Goal: Check status: Check status

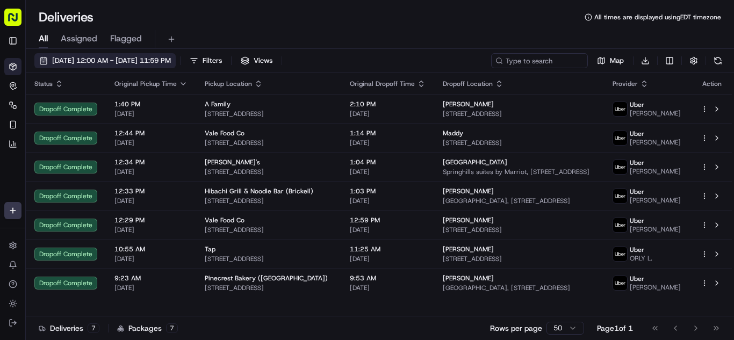
click at [121, 60] on span "[DATE] 12:00 AM - [DATE] 11:59 PM" at bounding box center [111, 61] width 119 height 10
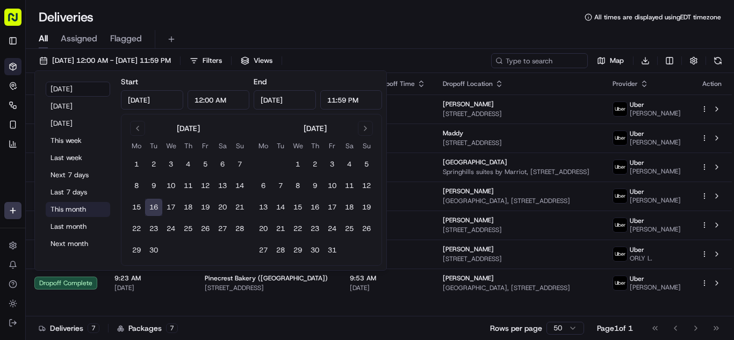
click at [72, 210] on button "This month" at bounding box center [78, 209] width 64 height 15
type input "[DATE]"
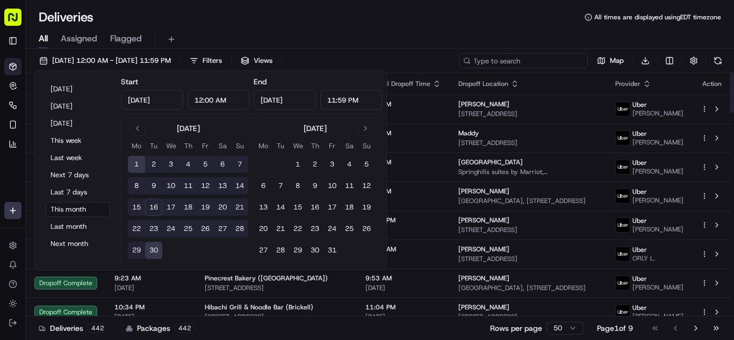
click at [545, 62] on input at bounding box center [523, 60] width 129 height 15
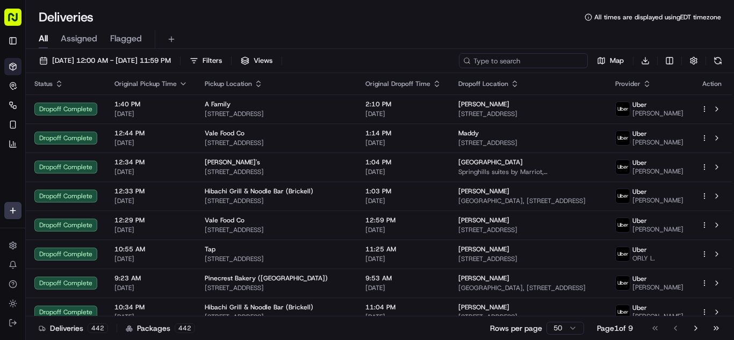
paste input "68ED8"
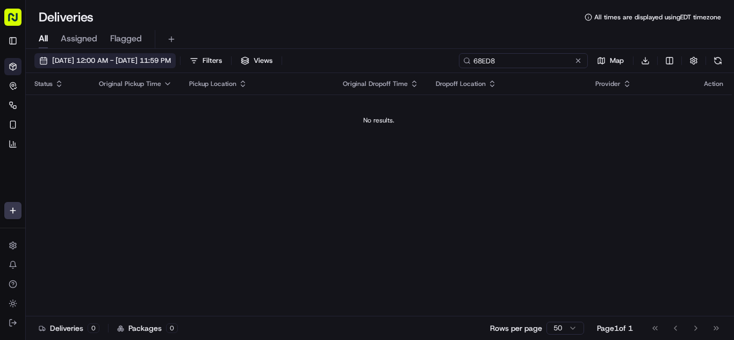
type input "68ED8"
click at [73, 55] on button "[DATE] 12:00 AM - [DATE] 11:59 PM" at bounding box center [104, 60] width 141 height 15
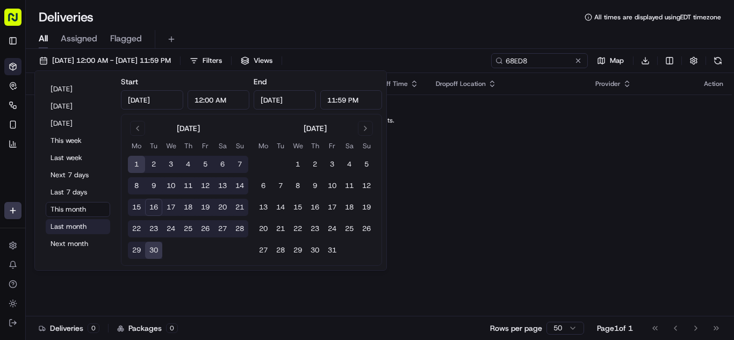
click at [84, 228] on button "Last month" at bounding box center [78, 226] width 64 height 15
type input "[DATE]"
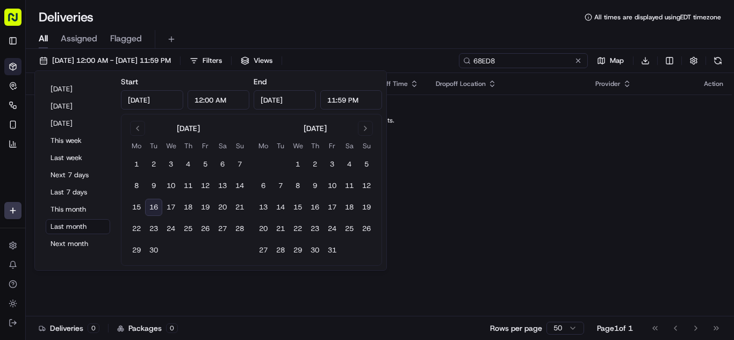
click at [545, 60] on input "68ED8" at bounding box center [523, 60] width 129 height 15
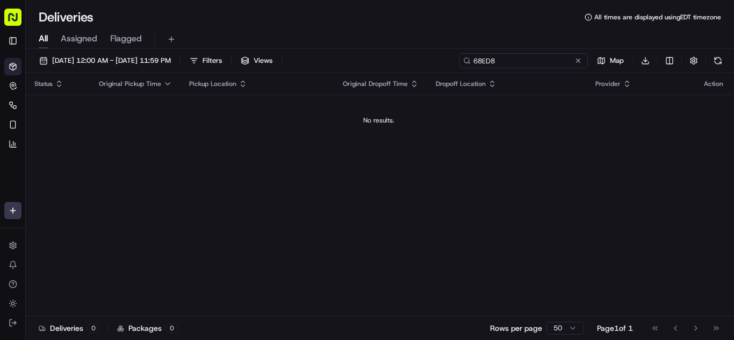
click at [545, 60] on input "68ED8" at bounding box center [523, 60] width 129 height 15
click at [95, 58] on span "[DATE] 12:00 AM - [DATE] 11:59 PM" at bounding box center [111, 61] width 119 height 10
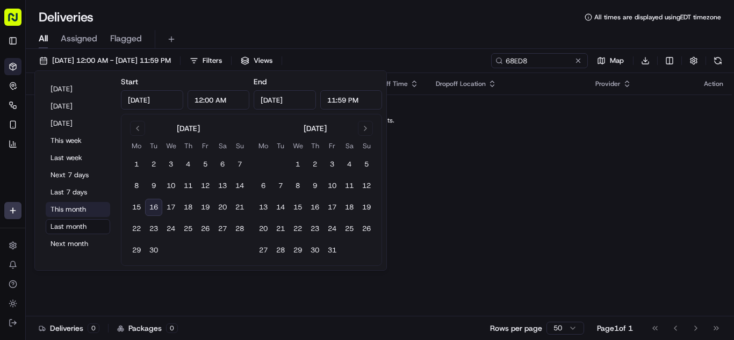
click at [71, 212] on button "This month" at bounding box center [78, 209] width 64 height 15
type input "[DATE]"
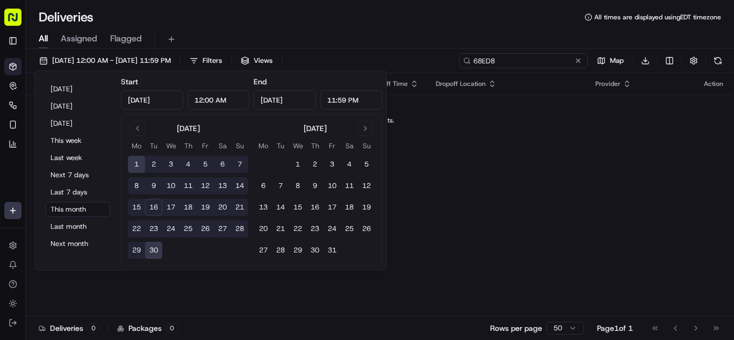
click at [548, 62] on input "68ED8" at bounding box center [523, 60] width 129 height 15
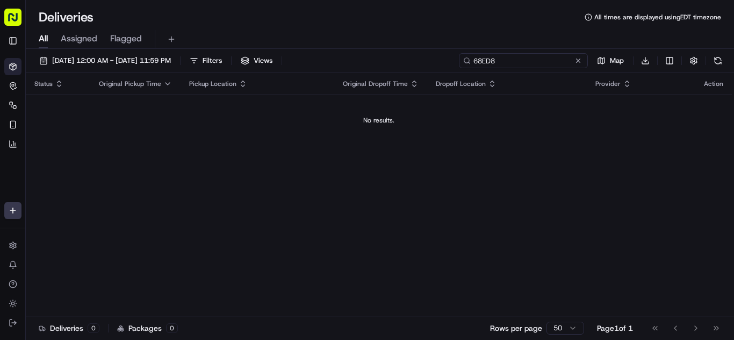
click at [548, 62] on input "68ED8" at bounding box center [523, 60] width 129 height 15
click at [507, 64] on input "68ED8" at bounding box center [523, 60] width 129 height 15
paste input "Sovereign: Poke, Boba, Asian Kitchen"
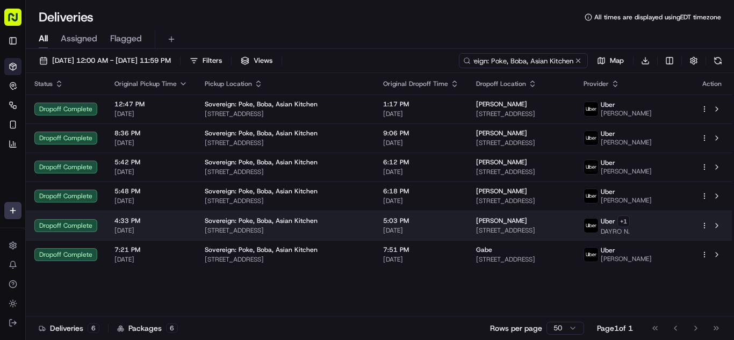
type input "Sovereign: Poke, Boba, Asian Kitchen"
click at [388, 232] on span "[DATE]" at bounding box center [421, 230] width 76 height 9
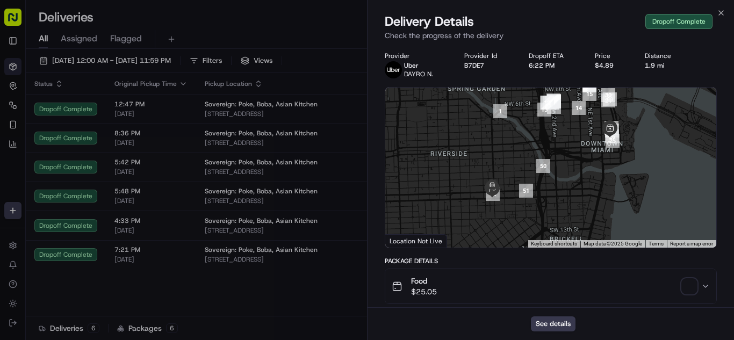
click at [483, 275] on button "Food $25.05" at bounding box center [550, 286] width 331 height 34
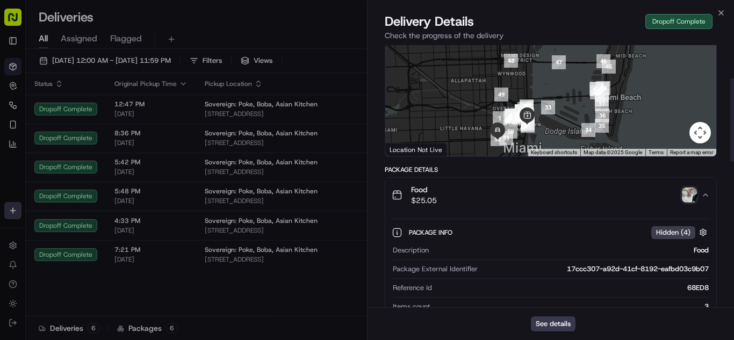
scroll to position [107, 0]
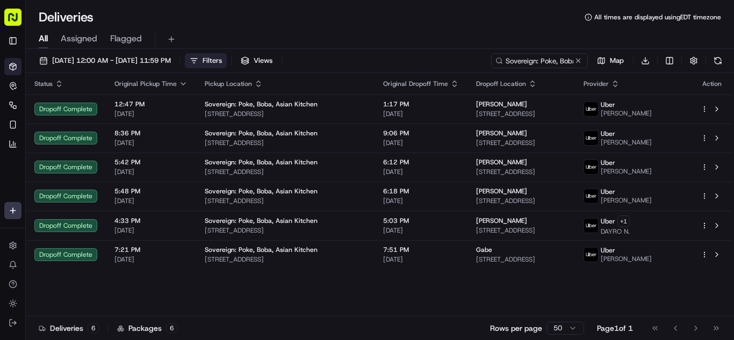
click at [227, 63] on button "Filters" at bounding box center [206, 60] width 42 height 15
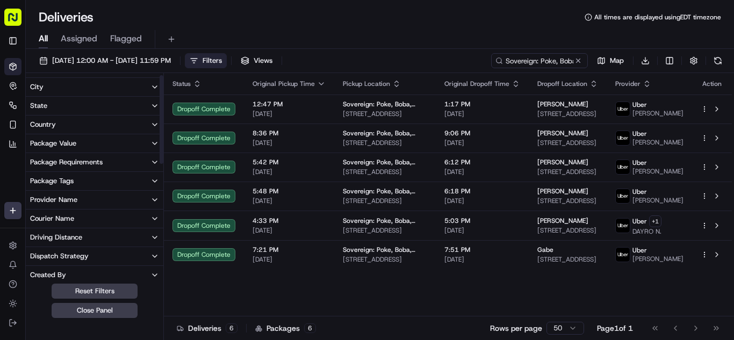
scroll to position [0, 0]
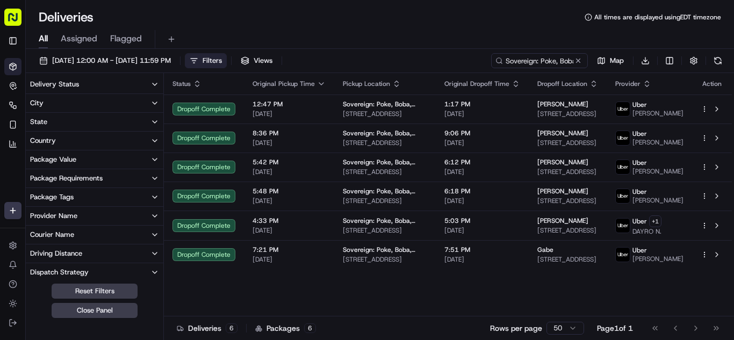
click at [82, 180] on div "Package Requirements" at bounding box center [66, 179] width 73 height 10
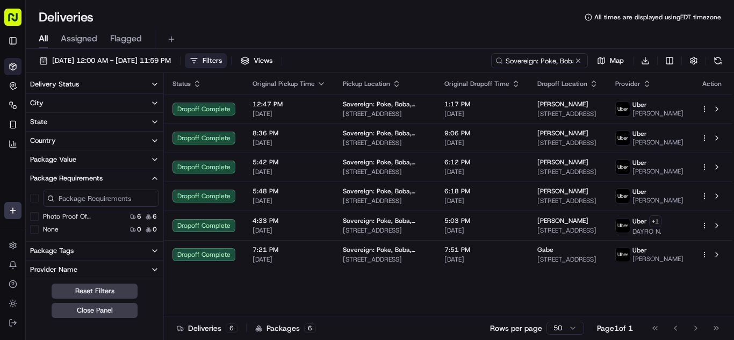
click at [86, 178] on div "Package Requirements" at bounding box center [66, 179] width 73 height 10
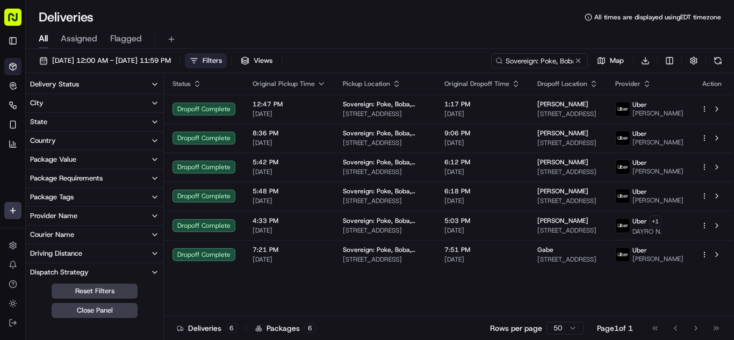
click at [222, 63] on span "Filters" at bounding box center [212, 61] width 19 height 10
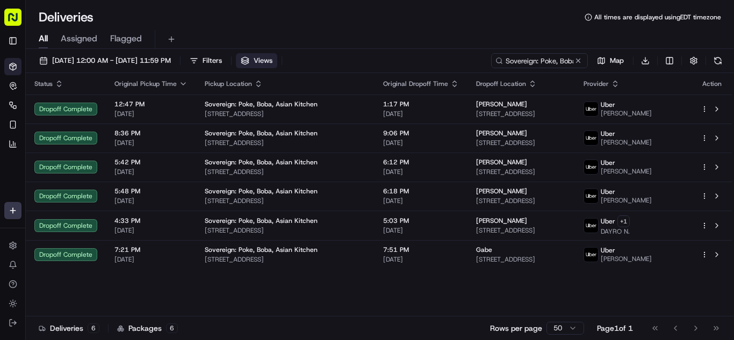
click at [277, 60] on button "Views" at bounding box center [256, 60] width 41 height 15
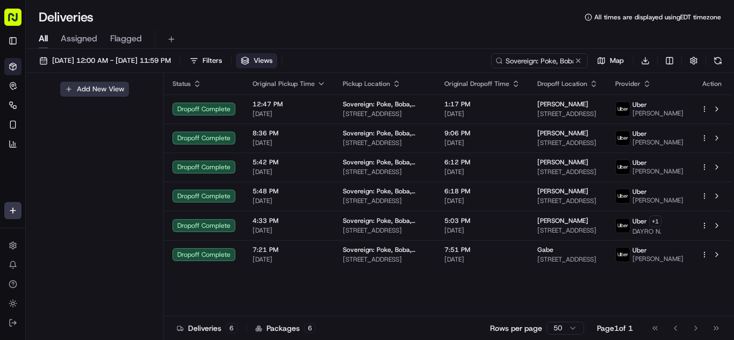
click at [108, 92] on button "Add New View" at bounding box center [94, 89] width 69 height 15
click at [92, 92] on input at bounding box center [76, 92] width 85 height 15
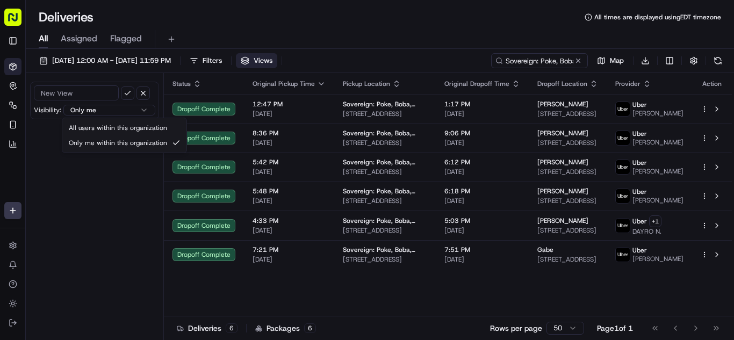
click at [123, 111] on html "Tiny Mile [PERSON_NAME][EMAIL_ADDRESS][DOMAIN_NAME] Toggle Sidebar Deliveries C…" at bounding box center [367, 170] width 734 height 340
click at [73, 93] on input at bounding box center [76, 92] width 85 height 15
click at [144, 94] on button "button" at bounding box center [143, 93] width 13 height 13
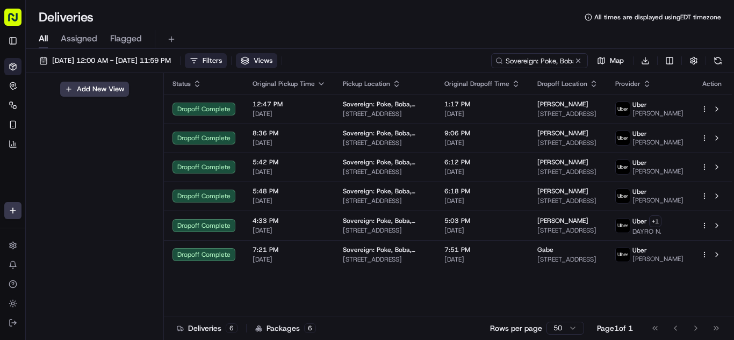
click at [222, 59] on span "Filters" at bounding box center [212, 61] width 19 height 10
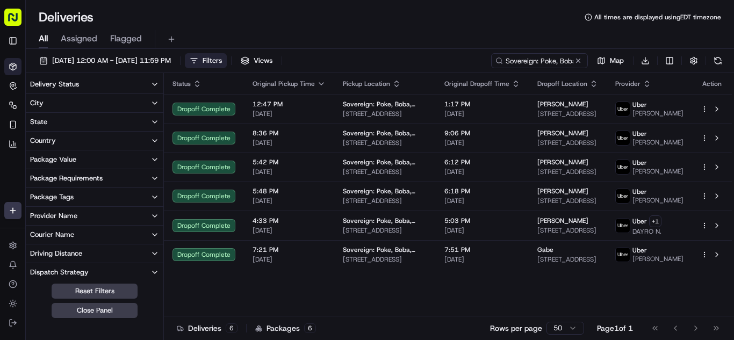
click at [222, 59] on span "Filters" at bounding box center [212, 61] width 19 height 10
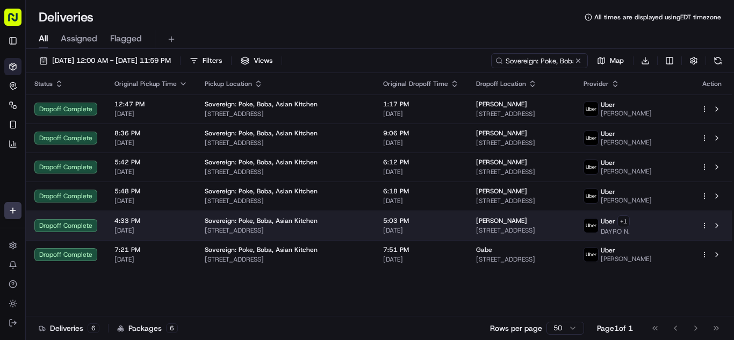
click at [401, 226] on span "[DATE]" at bounding box center [421, 230] width 76 height 9
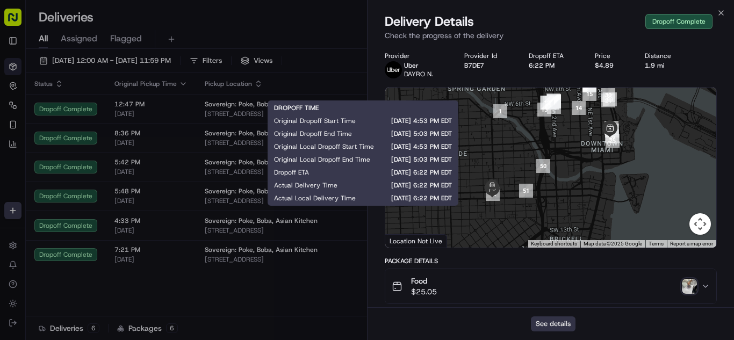
click at [549, 327] on button "See details" at bounding box center [553, 324] width 45 height 15
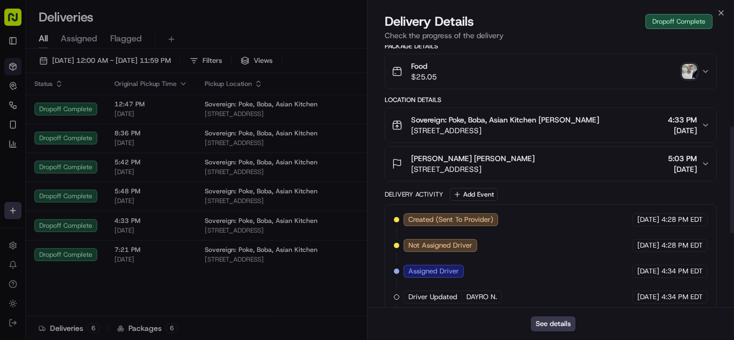
scroll to position [107, 0]
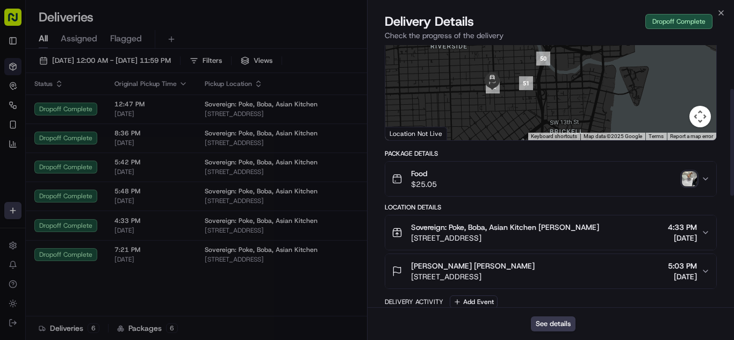
click at [510, 185] on div "Food $25.05" at bounding box center [547, 178] width 310 height 21
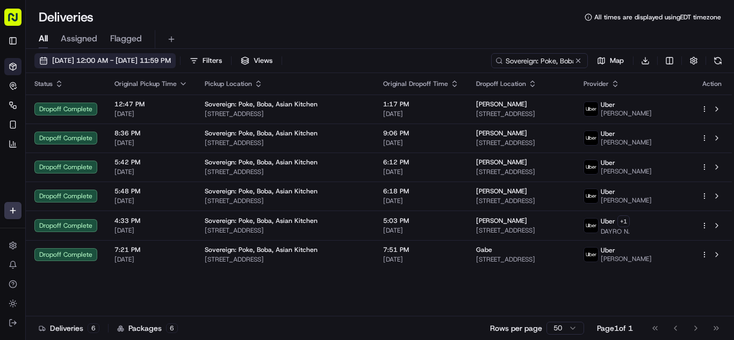
click at [101, 62] on span "[DATE] 12:00 AM - [DATE] 11:59 PM" at bounding box center [111, 61] width 119 height 10
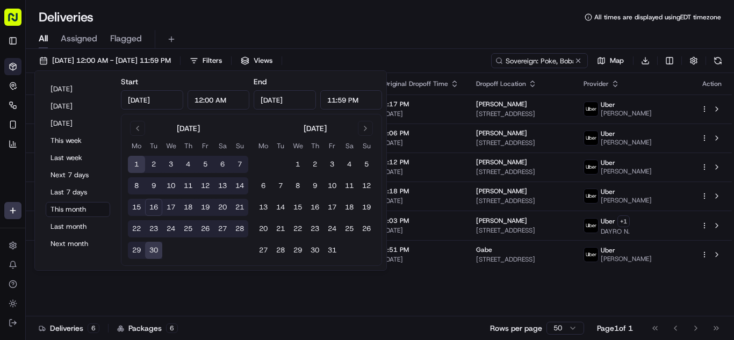
click at [135, 188] on button "8" at bounding box center [136, 185] width 17 height 17
type input "[DATE]"
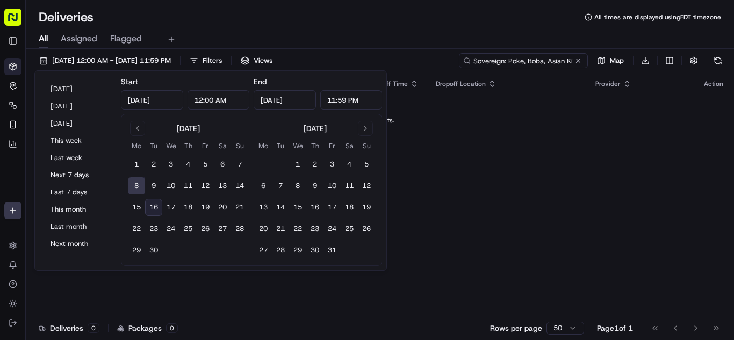
click at [547, 65] on input "Sovereign: Poke, Boba, Asian Kitchen" at bounding box center [523, 60] width 129 height 15
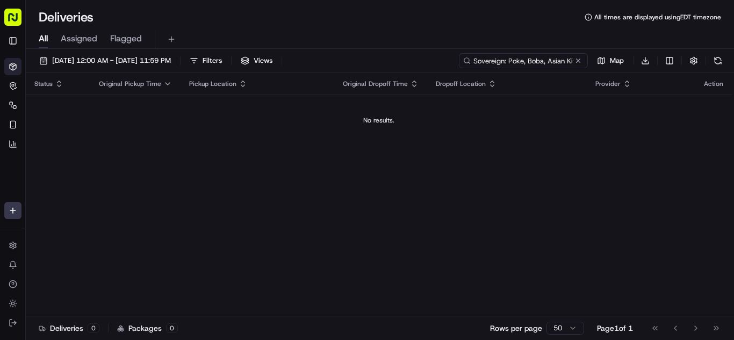
click at [547, 65] on input "Sovereign: Poke, Boba, Asian Kitchen" at bounding box center [523, 60] width 129 height 15
paste input "[PERSON_NAME]'s"
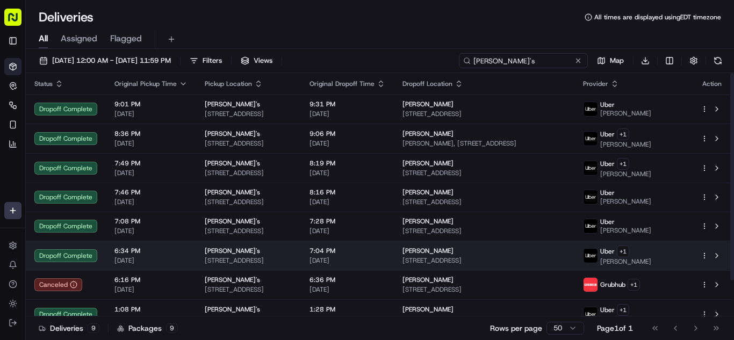
type input "[PERSON_NAME]'s"
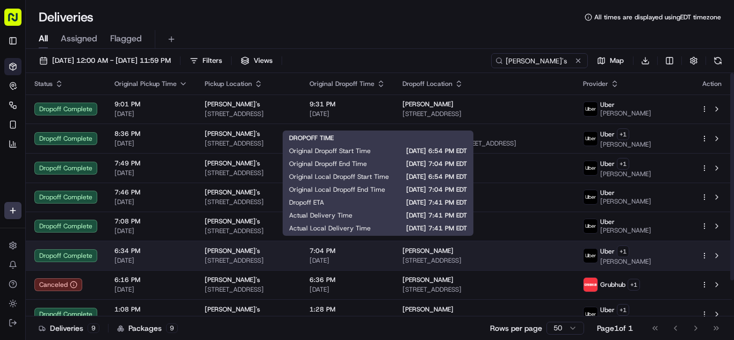
click at [385, 262] on span "[DATE]" at bounding box center [348, 260] width 76 height 9
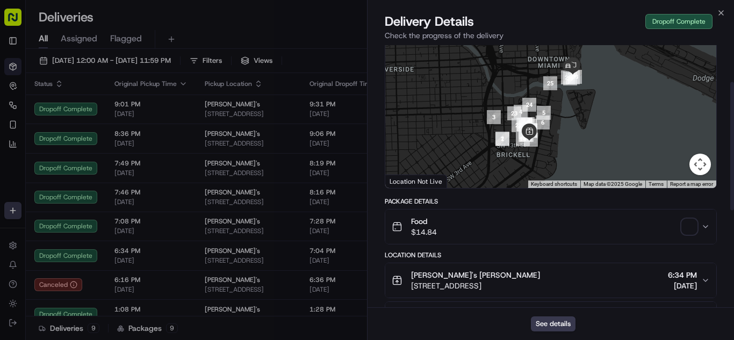
scroll to position [107, 0]
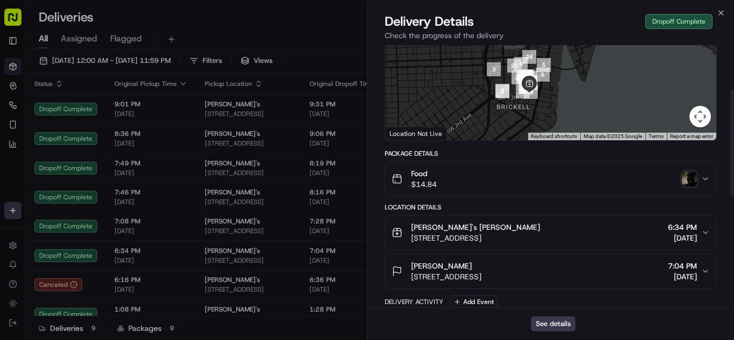
click at [521, 183] on div "Food $14.84" at bounding box center [547, 178] width 310 height 21
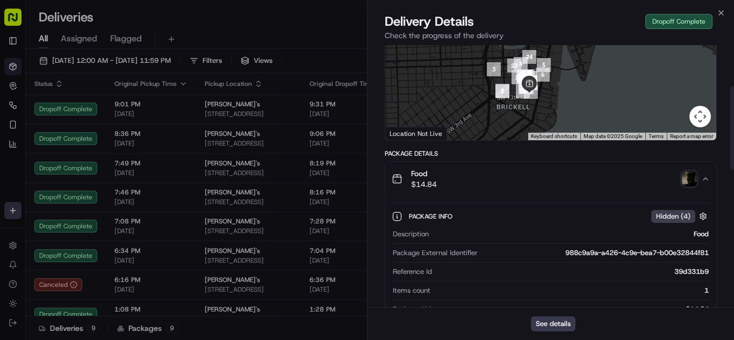
scroll to position [161, 0]
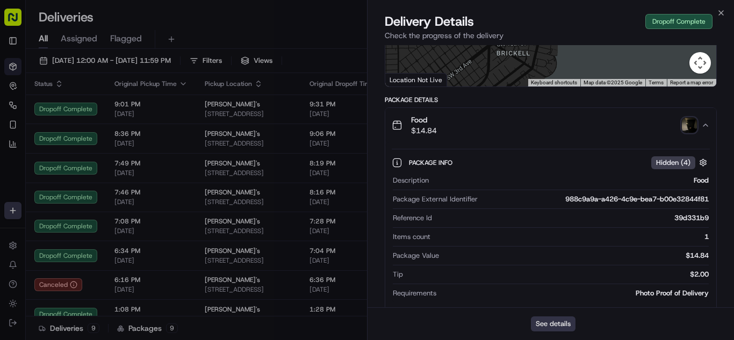
click at [551, 325] on button "See details" at bounding box center [553, 324] width 45 height 15
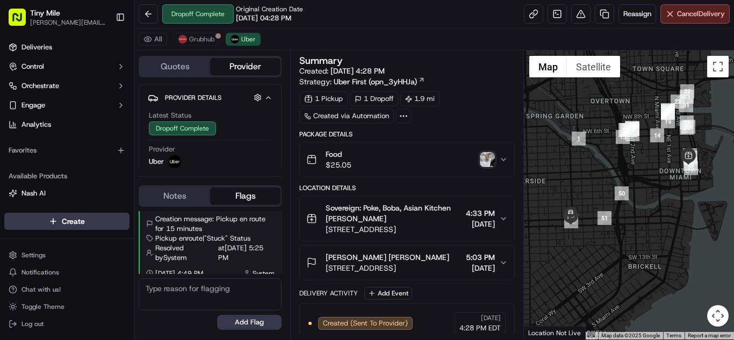
click at [392, 152] on div "Food $25.05" at bounding box center [402, 159] width 193 height 21
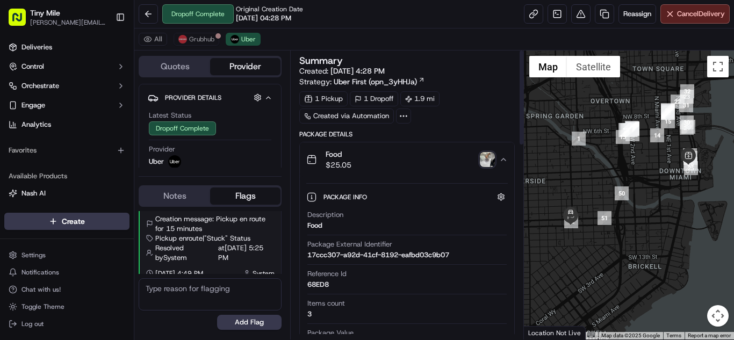
click at [394, 166] on div "Food $25.05" at bounding box center [402, 159] width 193 height 21
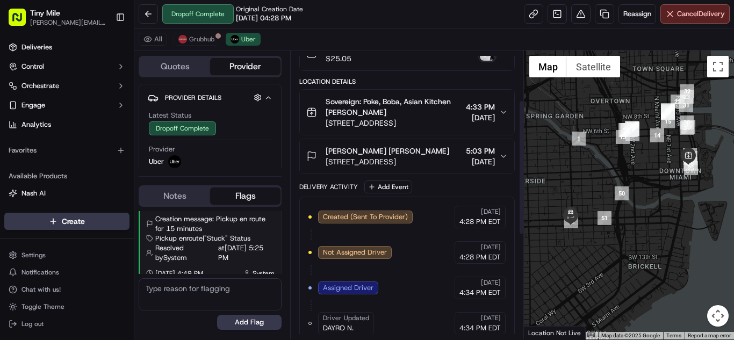
scroll to position [107, 0]
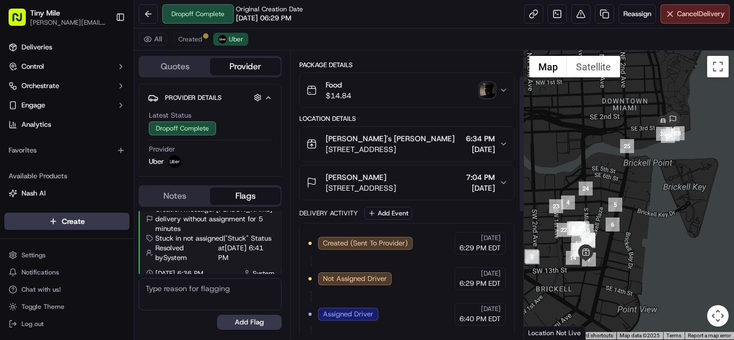
scroll to position [54, 0]
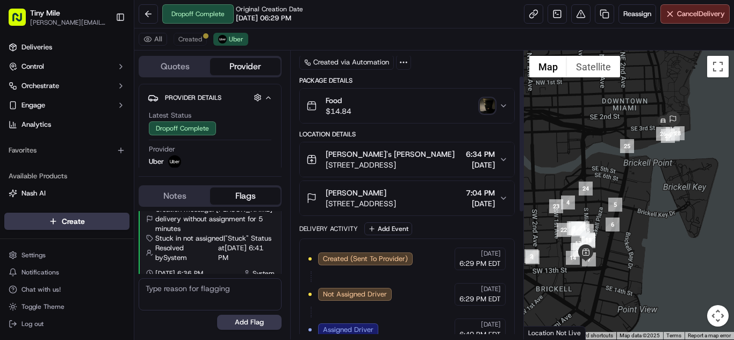
click at [384, 112] on div "Food $14.84" at bounding box center [402, 105] width 193 height 21
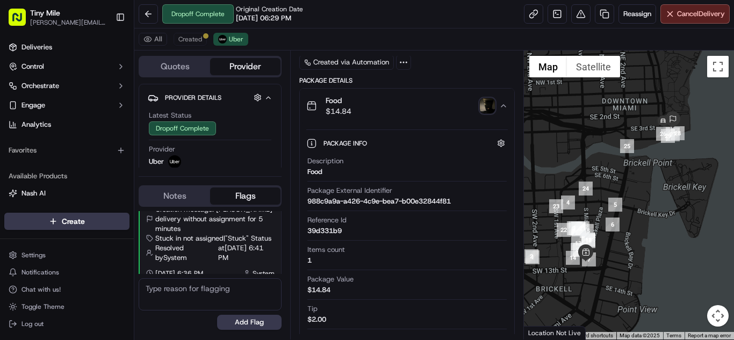
click at [384, 112] on div "Food $14.84" at bounding box center [402, 105] width 193 height 21
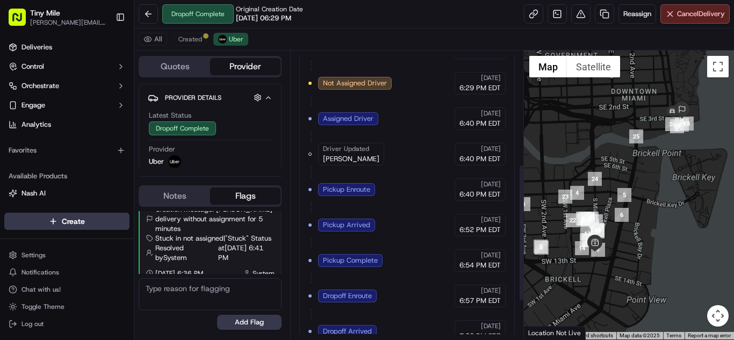
scroll to position [269, 0]
